Goal: Task Accomplishment & Management: Use online tool/utility

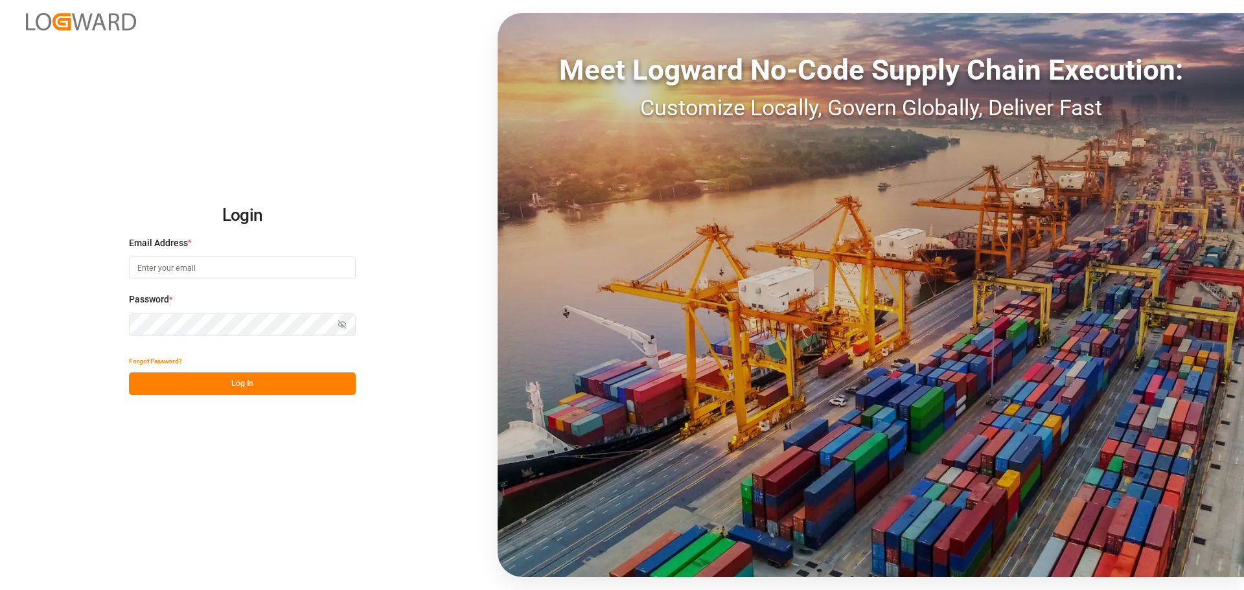
click at [0, 590] on div at bounding box center [0, 590] width 0 height 0
type input "[PERSON_NAME][EMAIL_ADDRESS][DOMAIN_NAME]"
click at [247, 376] on button "Log In" at bounding box center [242, 384] width 227 height 23
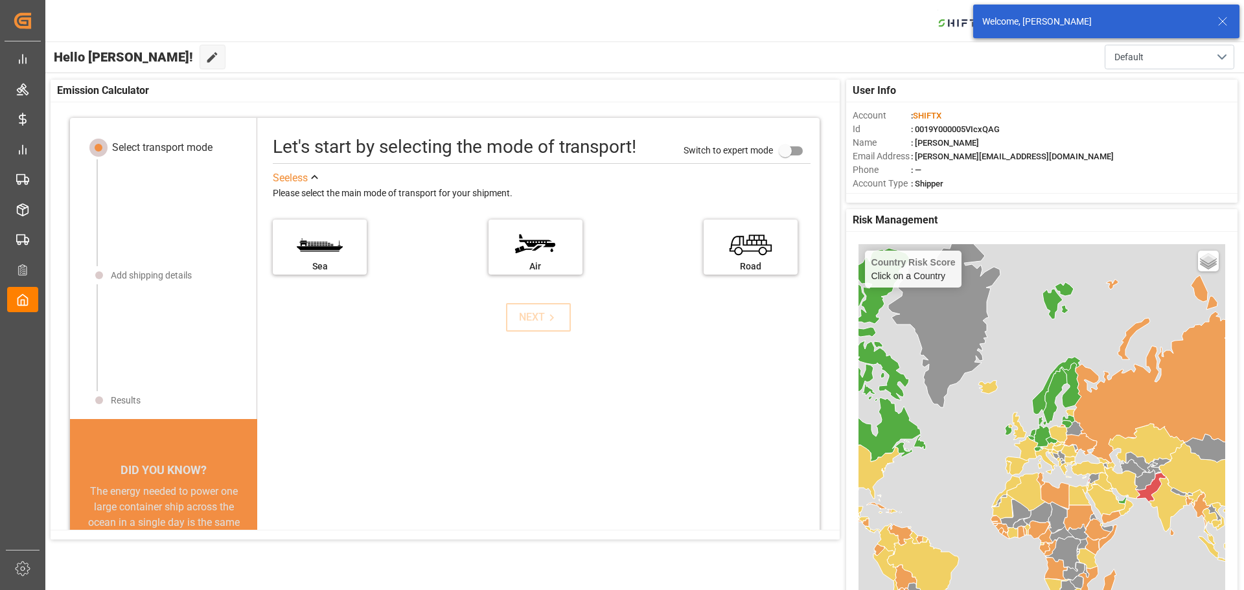
click at [0, 590] on div at bounding box center [0, 590] width 0 height 0
click at [340, 323] on div "NEXT" at bounding box center [538, 317] width 557 height 29
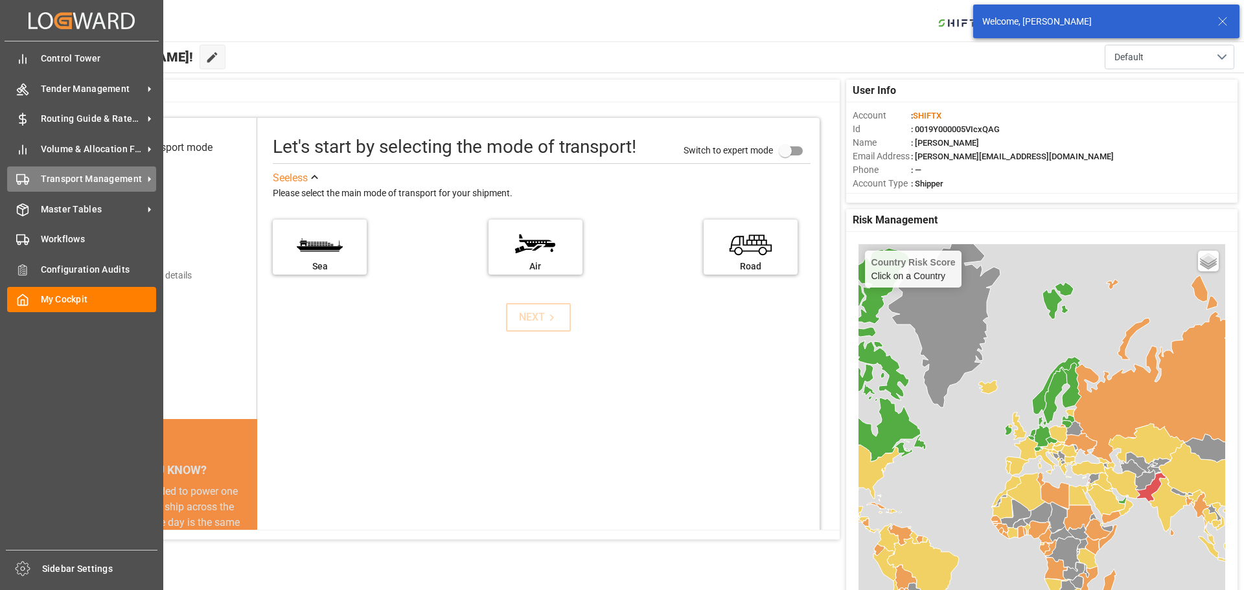
click at [69, 183] on span "Transport Management" at bounding box center [92, 179] width 102 height 14
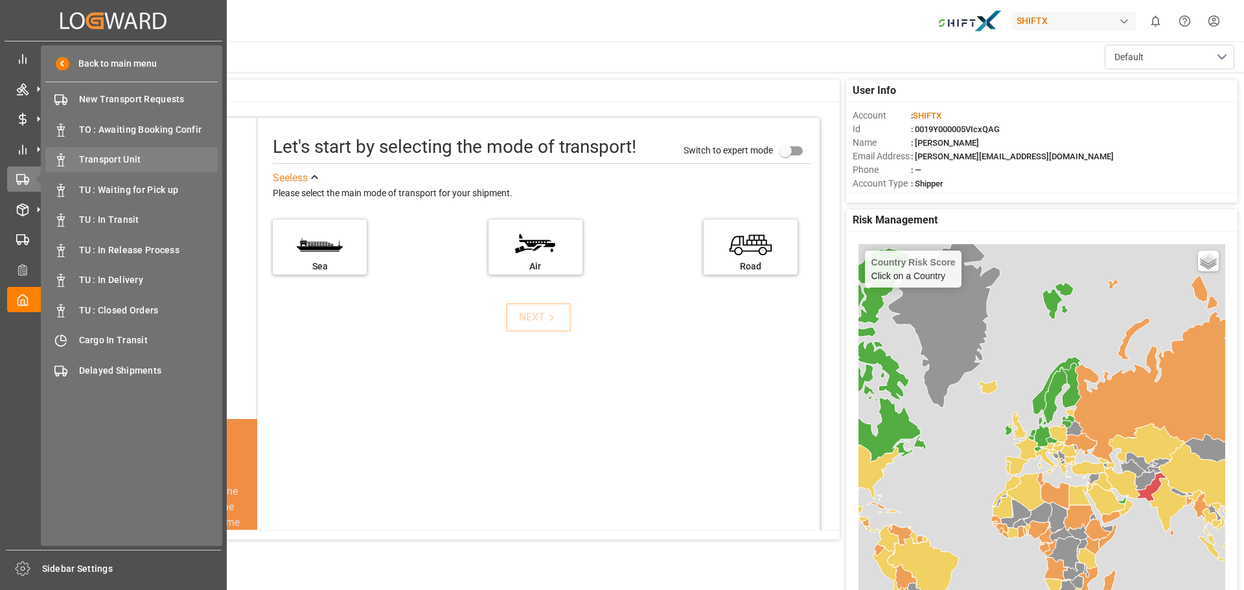
click at [135, 158] on span "Transport Unit" at bounding box center [148, 160] width 139 height 14
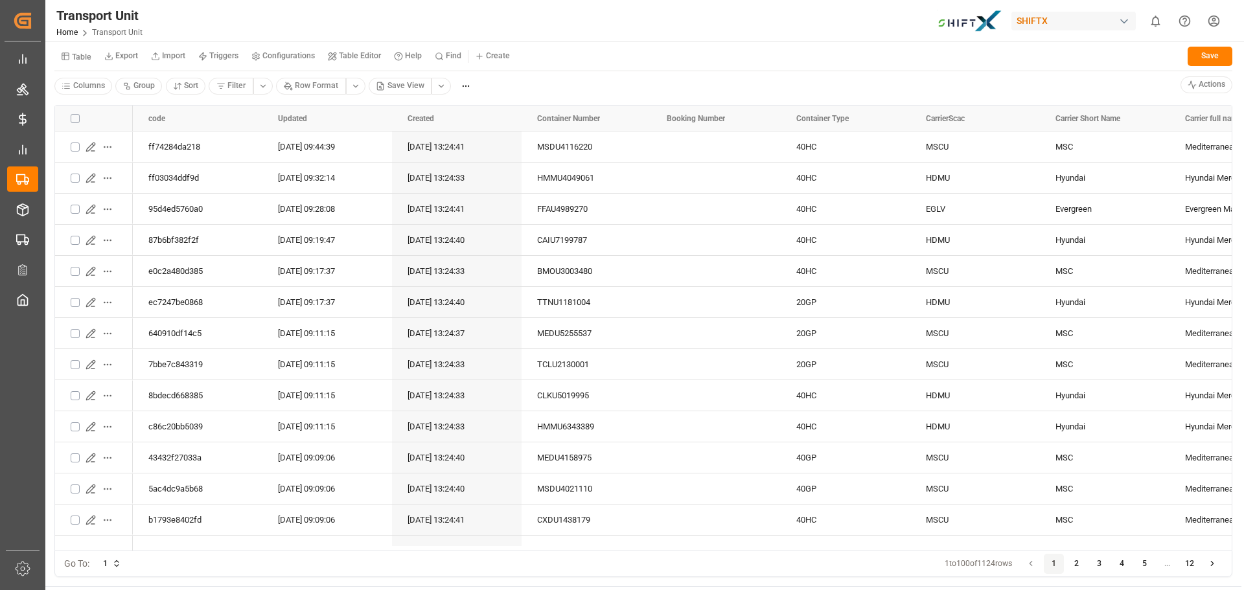
click at [441, 87] on html "Created by potrace 1.15, written by [PERSON_NAME] [DATE]-[DATE] Created by potr…" at bounding box center [622, 295] width 1244 height 590
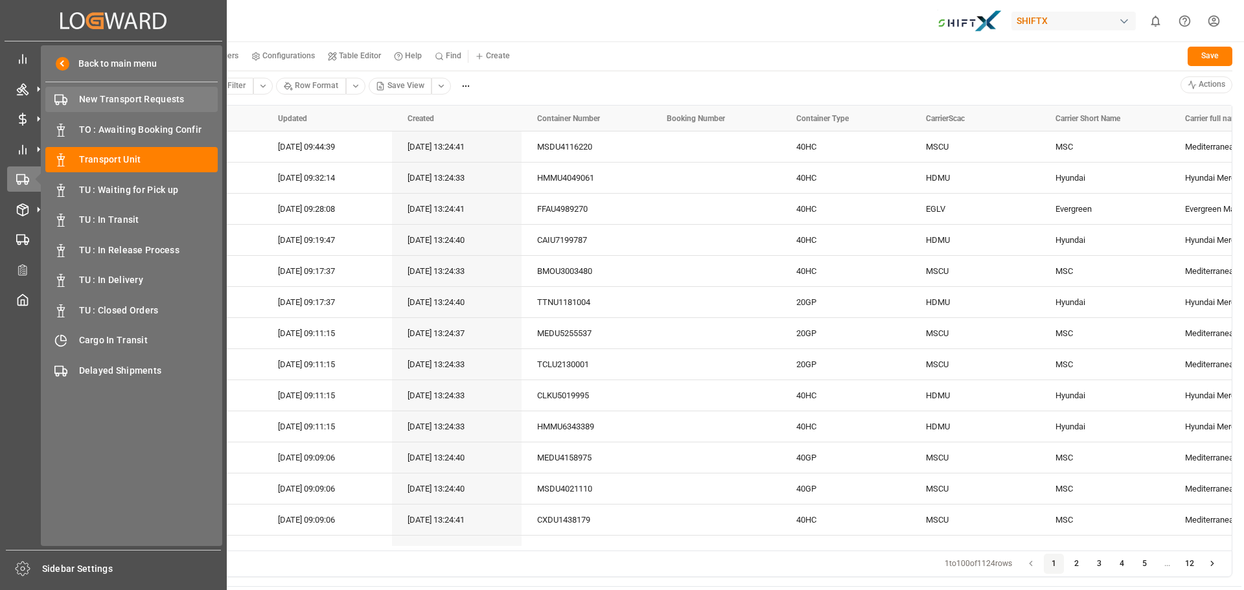
click at [93, 104] on span "New Transport Requests" at bounding box center [148, 100] width 139 height 14
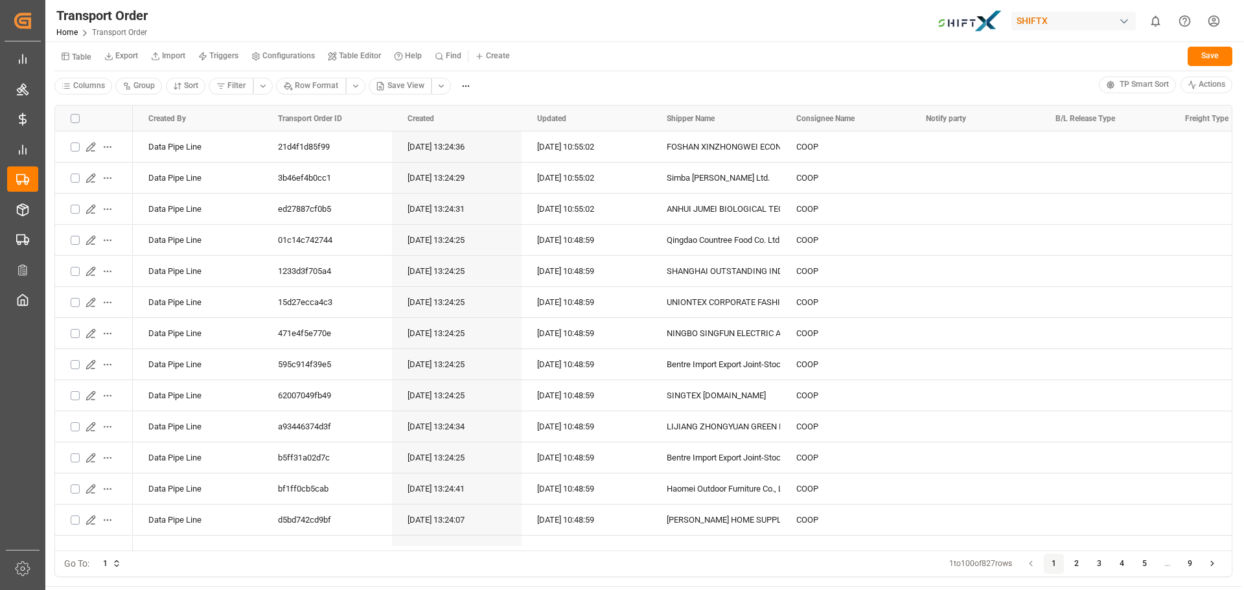
click at [557, 71] on div "Table Export Import Triggers Configurations Table Editor Help Find Create Save" at bounding box center [643, 58] width 1178 height 27
click at [573, 82] on div "Columns Group Sort Filter Row Format Save View" at bounding box center [576, 85] width 1044 height 19
click at [395, 220] on div "[DATE] 13:24:31" at bounding box center [457, 209] width 130 height 30
click at [510, 71] on div "Table Export Import Triggers Configurations Table Editor Help Find Create Save …" at bounding box center [643, 68] width 1196 height 54
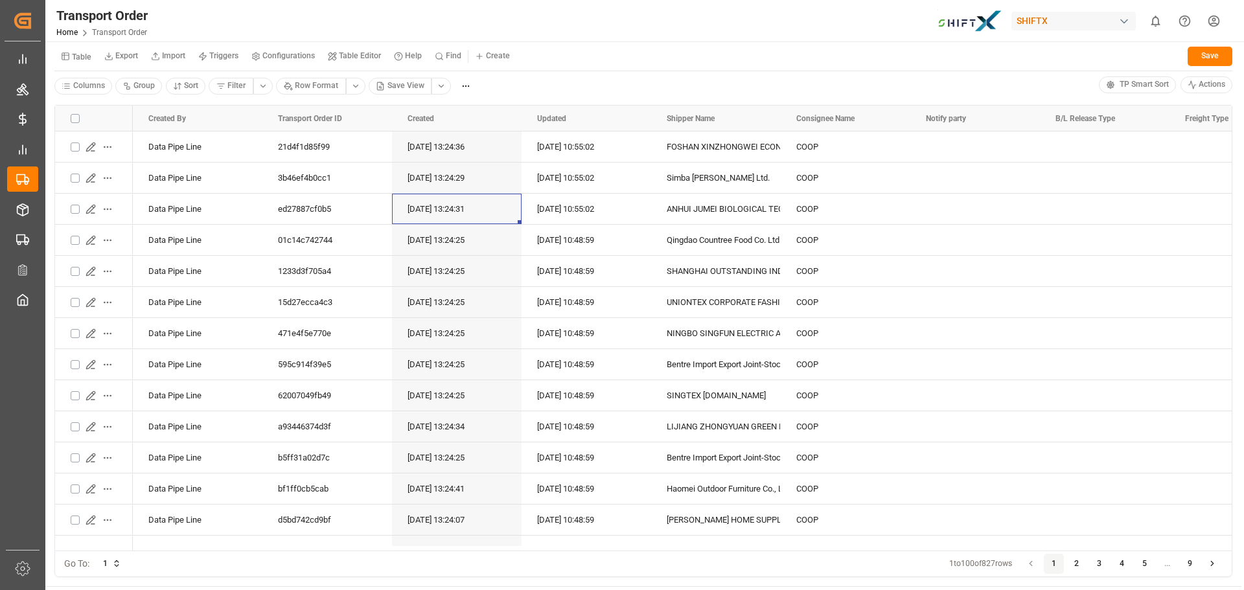
click at [522, 80] on div "Columns Group Sort Filter Row Format Save View" at bounding box center [576, 85] width 1044 height 19
click at [523, 82] on div "Columns Group Sort Filter Row Format Save View" at bounding box center [576, 85] width 1044 height 19
click at [517, 19] on div "Transport Order Home Transport Order SHIFTX 0 Notifications Only show unread Al…" at bounding box center [640, 20] width 1208 height 41
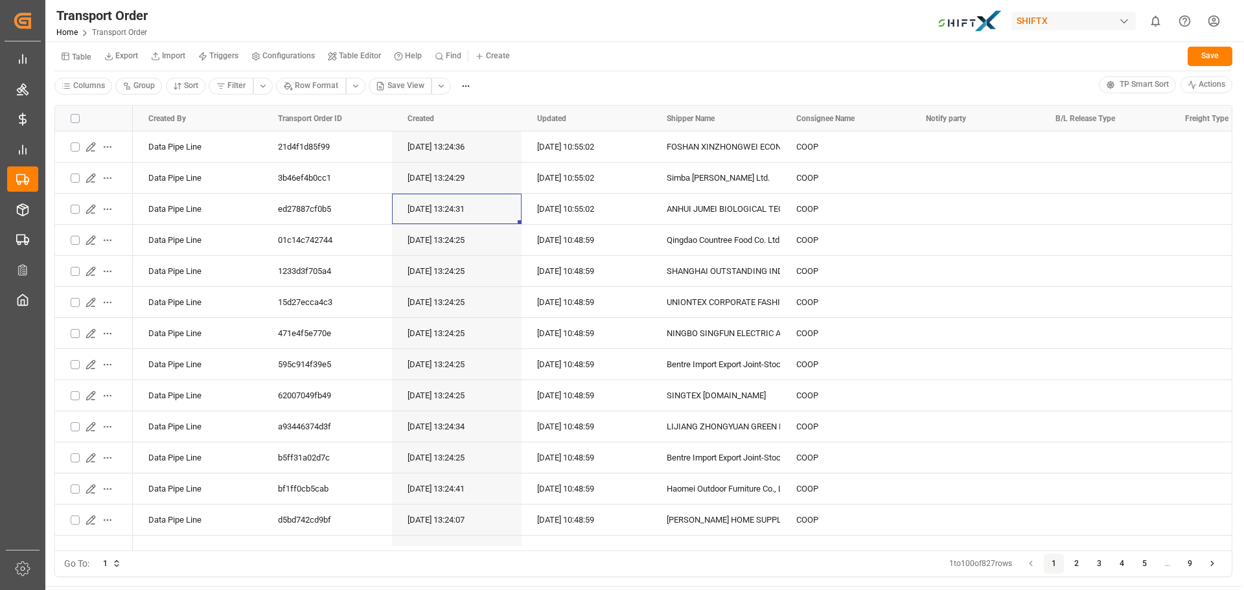
click at [599, 41] on header "Transport Order Home Transport Order SHIFTX 0 Notifications Only show unread Al…" at bounding box center [640, 21] width 1208 height 42
click at [596, 40] on div "Transport Order Home Transport Order SHIFTX 0 Notifications Only show unread Al…" at bounding box center [640, 20] width 1208 height 41
click at [598, 42] on div "Table Export Import Triggers Configurations Table Editor Help Find Create Save …" at bounding box center [643, 68] width 1196 height 54
click at [557, 56] on div "Table Export Import Triggers Configurations Table Editor Help Find Create Save" at bounding box center [643, 58] width 1178 height 27
click at [361, 18] on div "Transport Order Home Transport Order SHIFTX 0 Notifications Only show unread Al…" at bounding box center [640, 20] width 1208 height 41
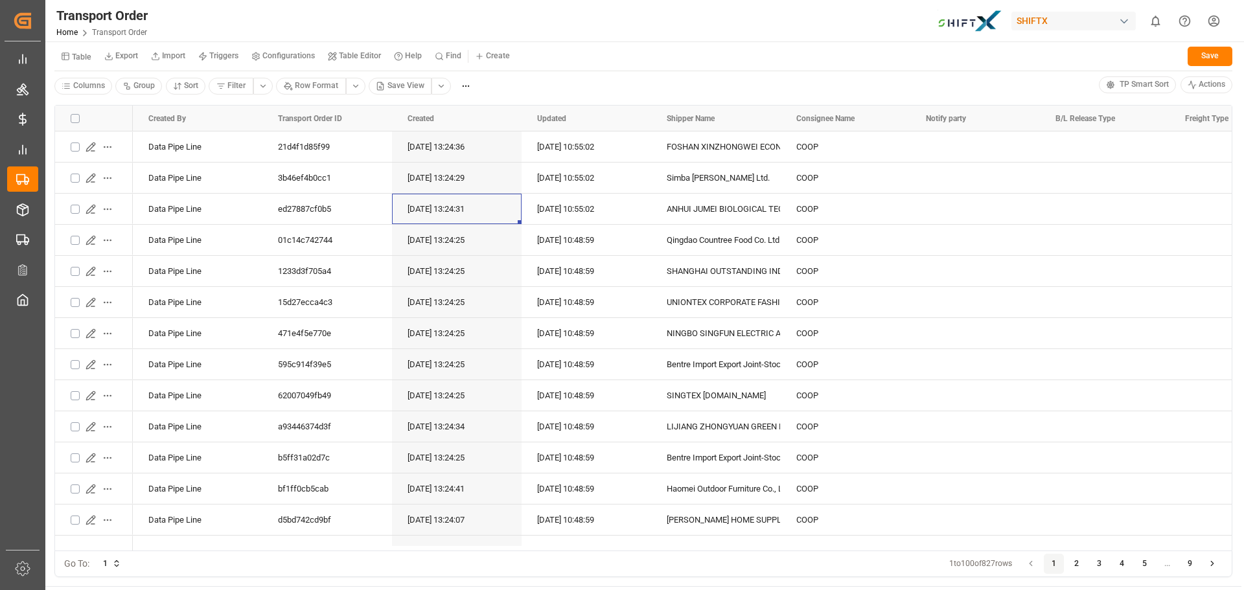
click at [378, 17] on div "Transport Order Home Transport Order SHIFTX 0 Notifications Only show unread Al…" at bounding box center [640, 20] width 1208 height 41
click at [367, 22] on div "Transport Order Home Transport Order SHIFTX 0 Notifications Only show unread Al…" at bounding box center [640, 20] width 1208 height 41
click at [551, 41] on header "Transport Order Home Transport Order SHIFTX 0 Notifications Only show unread Al…" at bounding box center [640, 21] width 1208 height 42
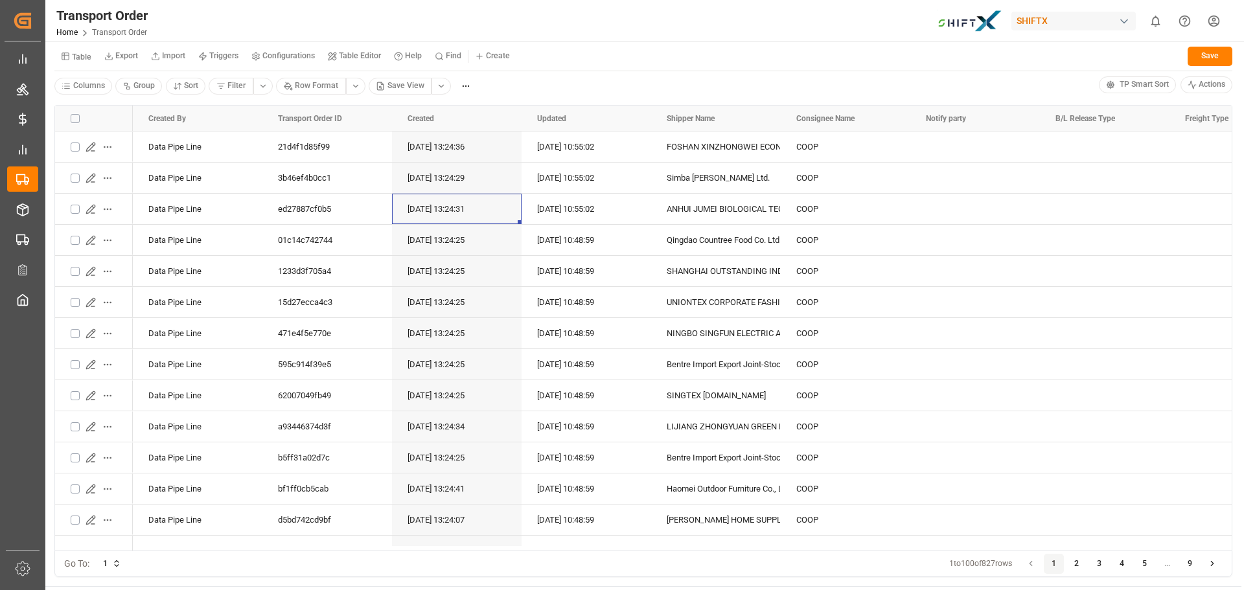
click at [553, 42] on div "Table Export Import Triggers Configurations Table Editor Help Find Create Save …" at bounding box center [643, 68] width 1196 height 54
click at [564, 34] on div "Transport Order Home Transport Order SHIFTX 0 Notifications Only show unread Al…" at bounding box center [640, 20] width 1208 height 41
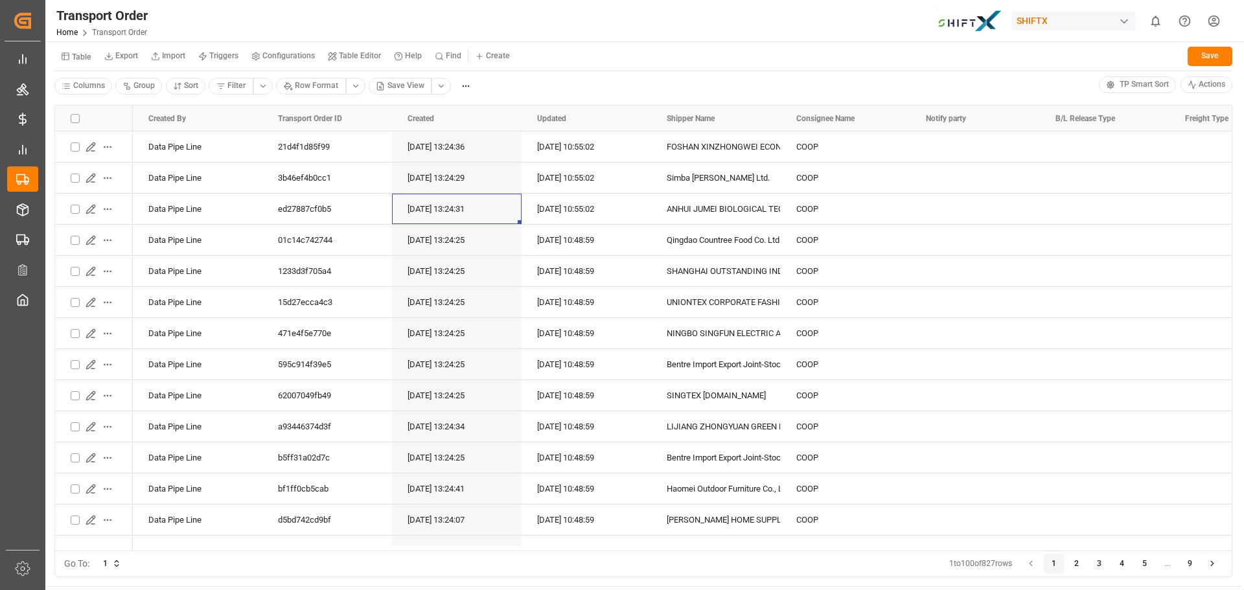
click at [572, 21] on div "Transport Order Home Transport Order SHIFTX 0 Notifications Only show unread Al…" at bounding box center [640, 20] width 1208 height 41
click at [579, 14] on div "Transport Order Home Transport Order SHIFTX 0 Notifications Only show unread Al…" at bounding box center [640, 20] width 1208 height 41
click at [556, 30] on div "Transport Order Home Transport Order SHIFTX 0 Notifications Only show unread Al…" at bounding box center [640, 20] width 1208 height 41
click at [562, 27] on div "Transport Order Home Transport Order SHIFTX 0 Notifications Only show unread Al…" at bounding box center [640, 20] width 1208 height 41
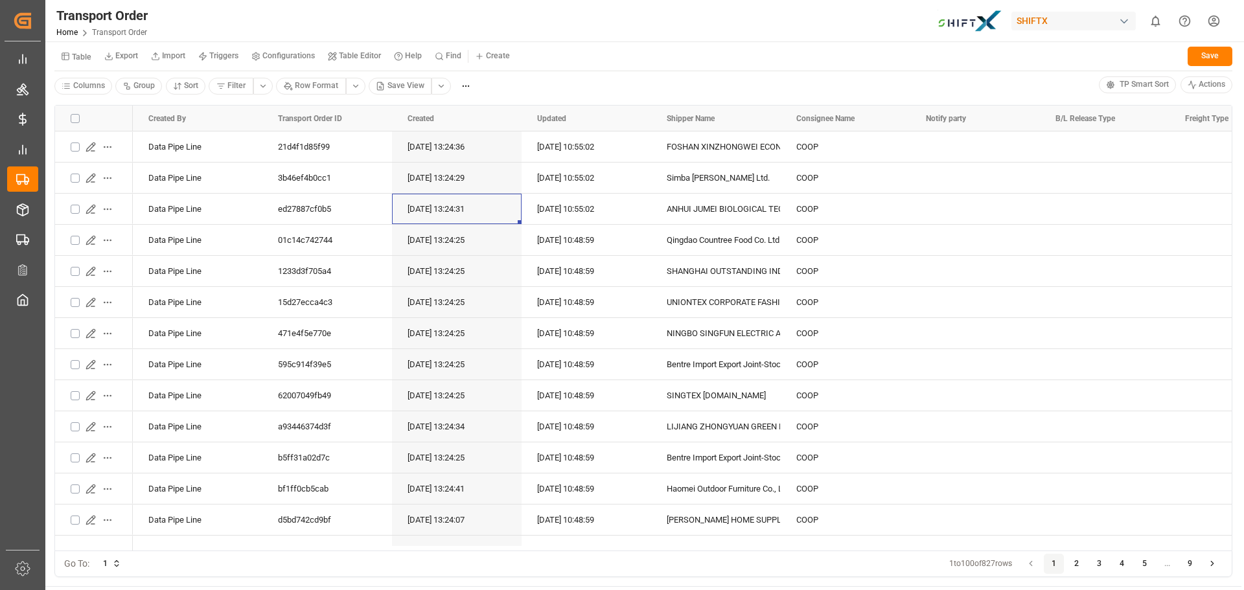
click at [599, 36] on div "Transport Order Home Transport Order SHIFTX 0 Notifications Only show unread Al…" at bounding box center [640, 20] width 1208 height 41
click at [542, 93] on div "Columns Group Sort Filter Row Format Save View" at bounding box center [576, 85] width 1044 height 19
click at [560, 89] on div "Columns Group Sort Filter Row Format Save View" at bounding box center [576, 85] width 1044 height 19
